Goal: Find specific page/section: Find specific page/section

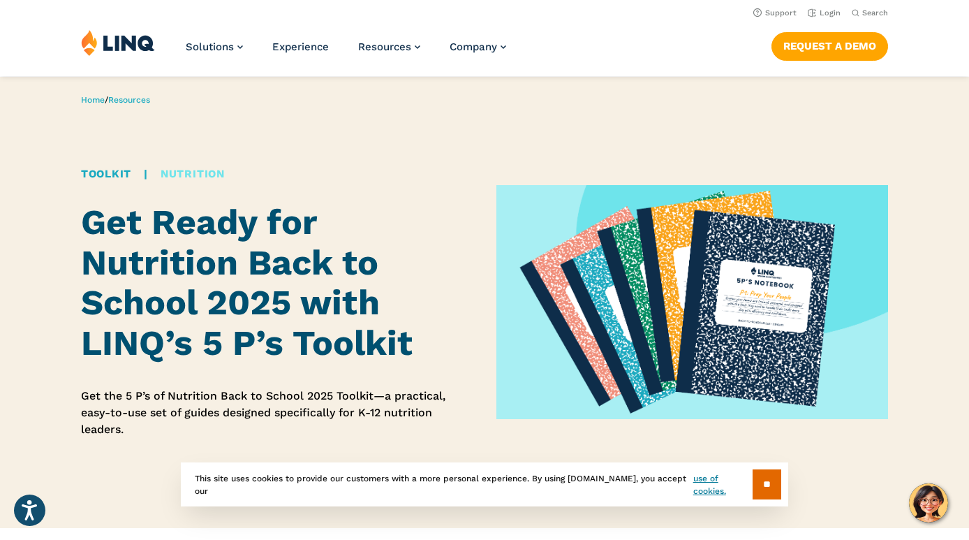
click at [198, 171] on link "Nutrition" at bounding box center [193, 174] width 64 height 13
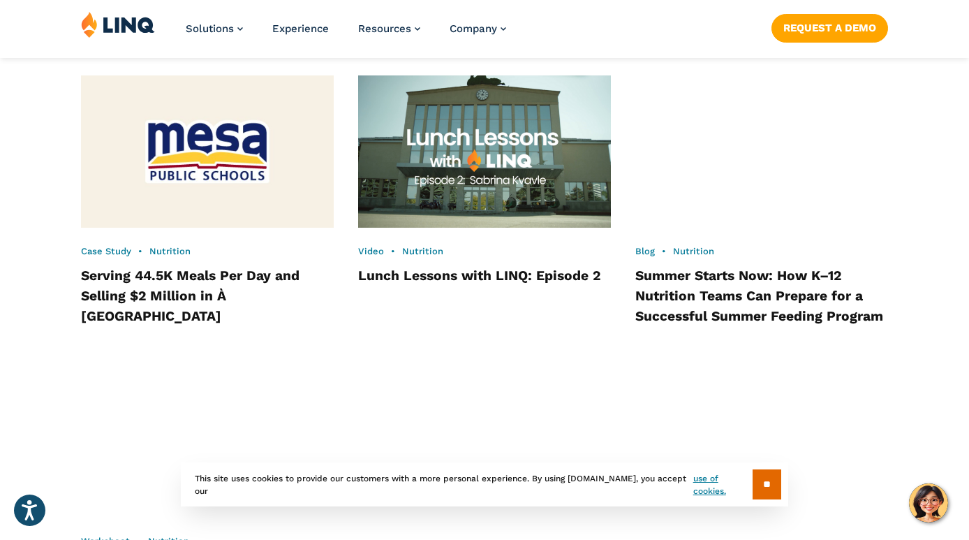
scroll to position [1623, 0]
